Goal: Information Seeking & Learning: Learn about a topic

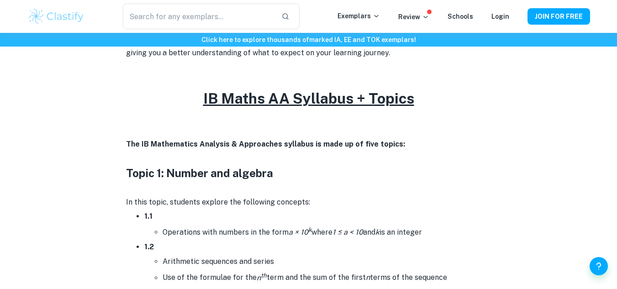
scroll to position [434, 0]
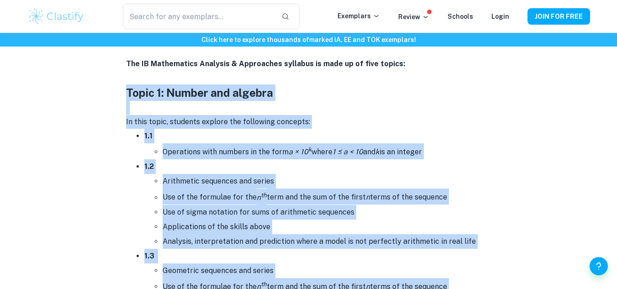
drag, startPoint x: 278, startPoint y: 213, endPoint x: 117, endPoint y: 94, distance: 200.3
copy div "Lorem 7: Ipsumd sit ametcon Ad elit seddo, eiusmodt incidid utl etdolorem aliqu…"
click at [292, 168] on li "1.2 Arithmetic sequences and series Use of the formulae for the n th term and t…" at bounding box center [317, 203] width 347 height 89
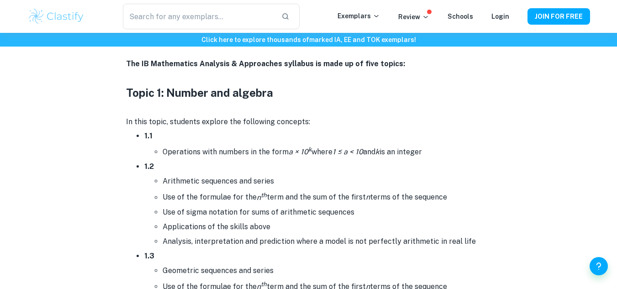
click at [132, 93] on strong "Topic 1: Number and algebra" at bounding box center [199, 92] width 147 height 13
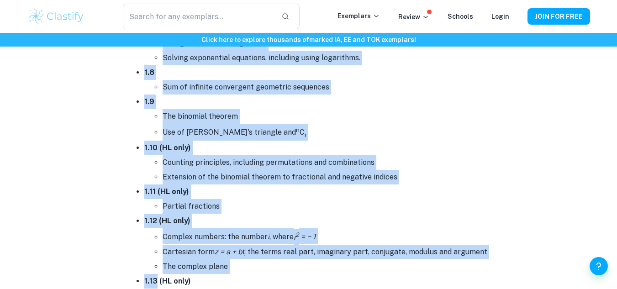
scroll to position [1004, 0]
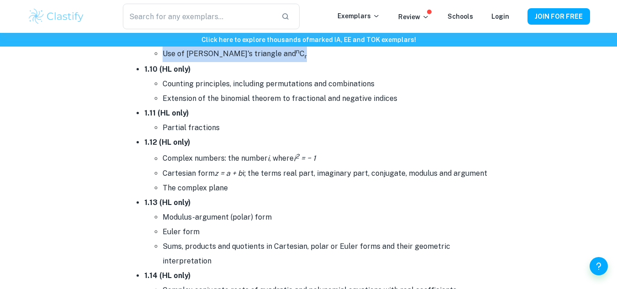
drag, startPoint x: 132, startPoint y: 93, endPoint x: 270, endPoint y: 56, distance: 142.9
copy div "Lorem 7: Ipsumd sit ametcon Ad elit seddo, eiusmodt incidid utl etdolorem aliqu…"
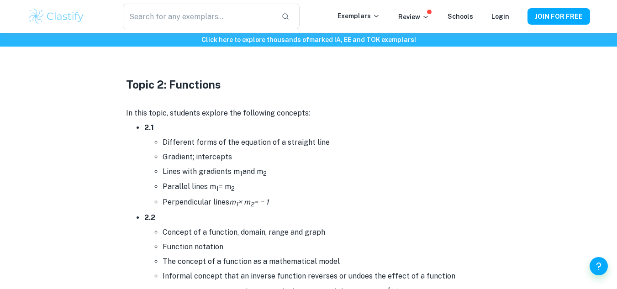
scroll to position [1414, 0]
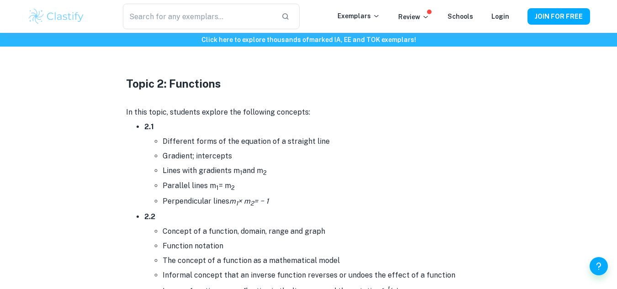
click at [128, 85] on h3 "Topic 2: Functions" at bounding box center [308, 83] width 365 height 16
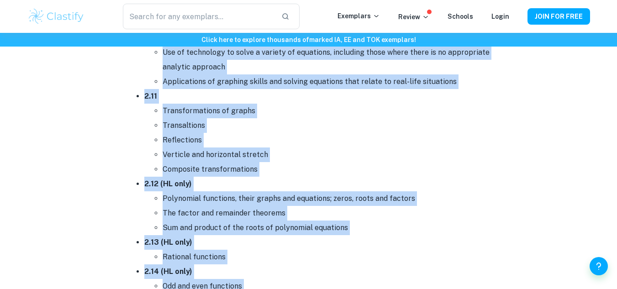
scroll to position [2095, 0]
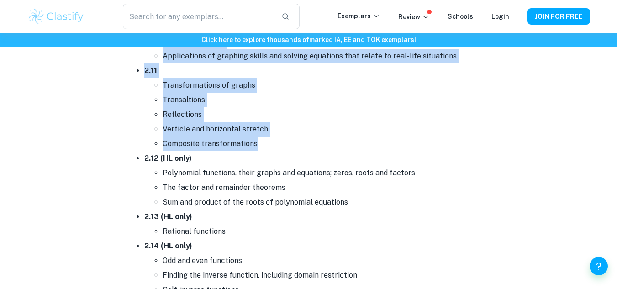
drag, startPoint x: 128, startPoint y: 85, endPoint x: 263, endPoint y: 147, distance: 147.9
copy div "Lorem 8: Ipsumdolo Si amet conse, adipisci elitsed doe temporinc utlabore: 0.6 …"
